Goal: Task Accomplishment & Management: Manage account settings

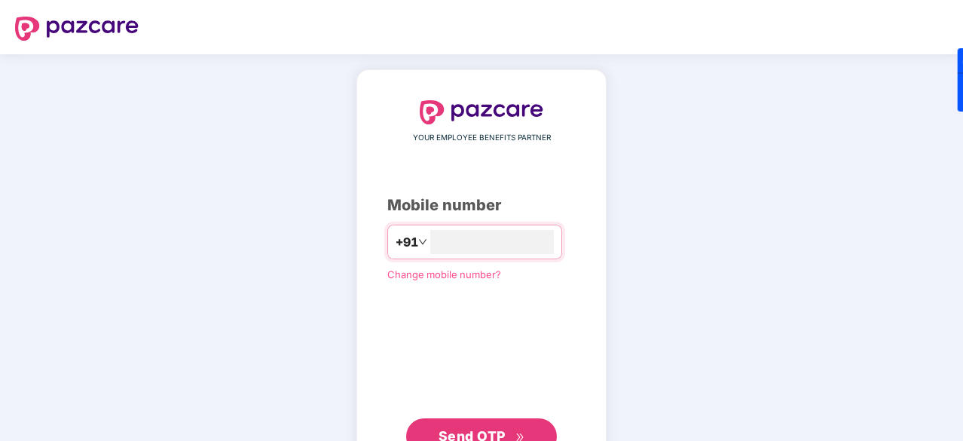
scroll to position [57, 0]
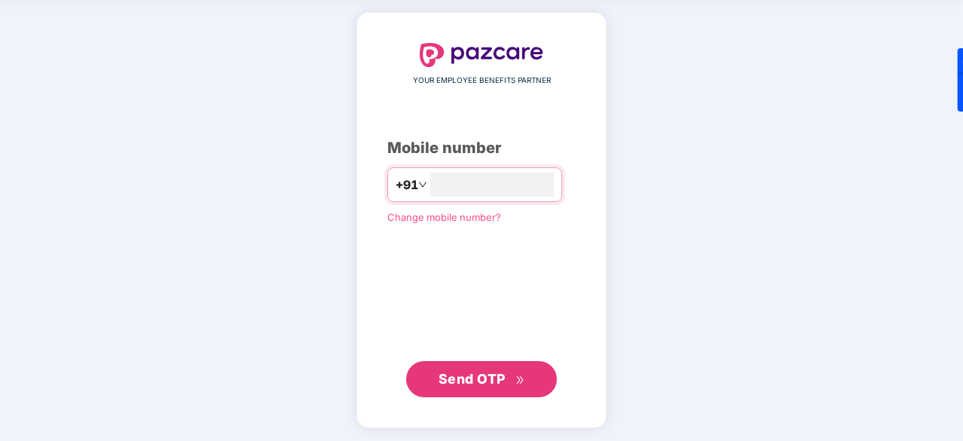
type input "**********"
click at [461, 386] on span "Send OTP" at bounding box center [481, 378] width 87 height 21
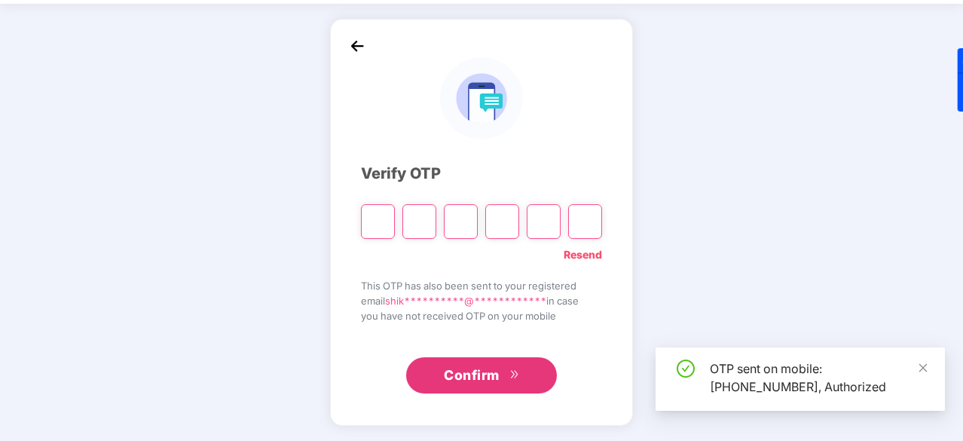
scroll to position [50, 0]
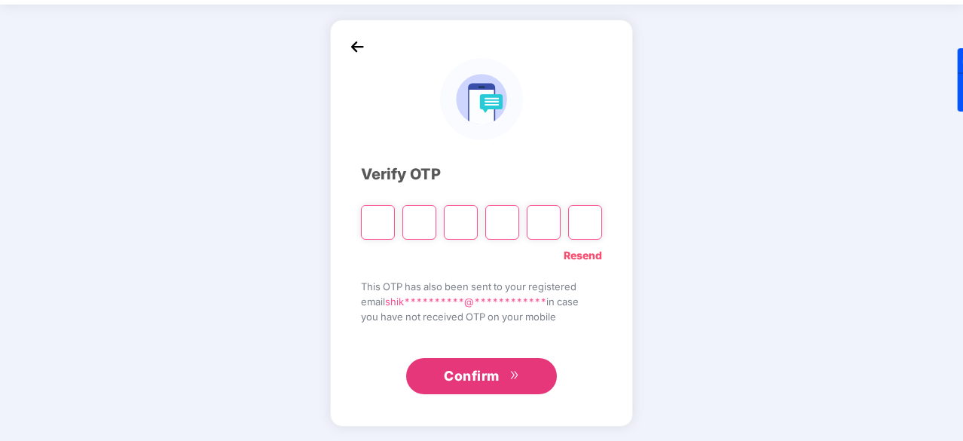
type input "*"
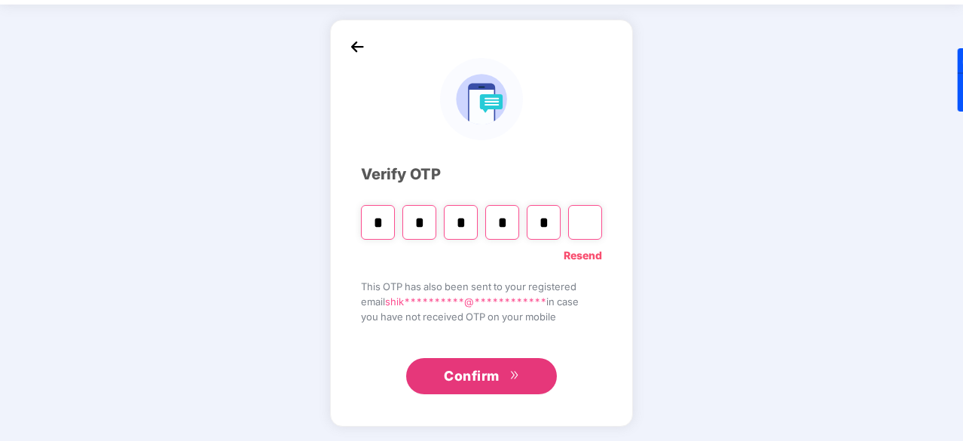
type input "*"
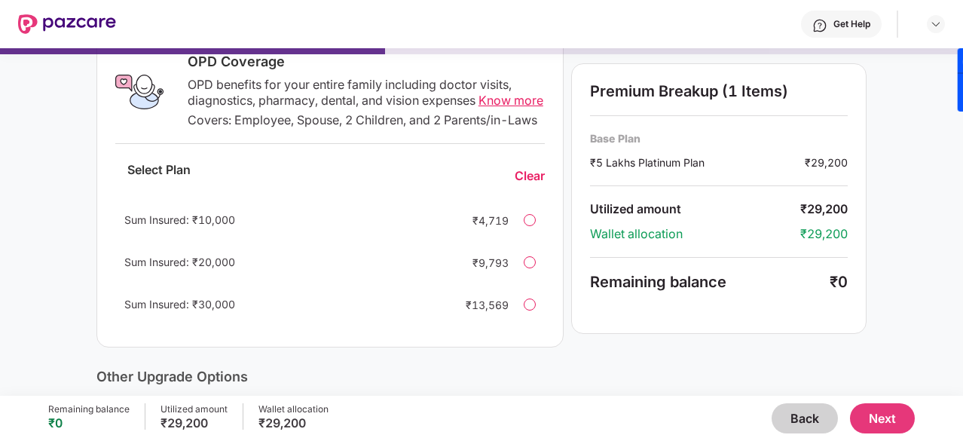
scroll to position [258, 0]
